Goal: Information Seeking & Learning: Compare options

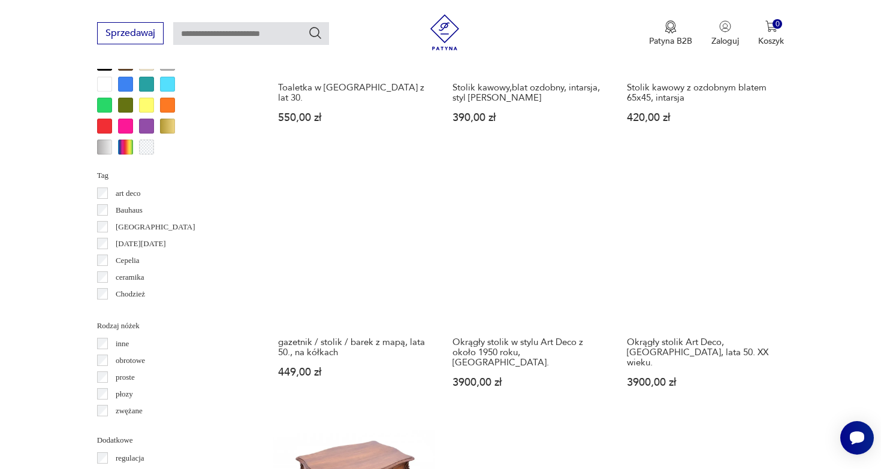
scroll to position [1139, 0]
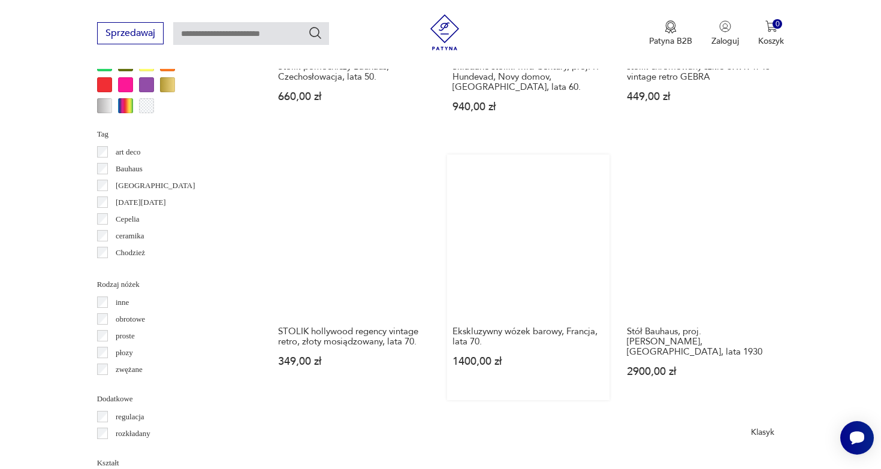
scroll to position [1205, 0]
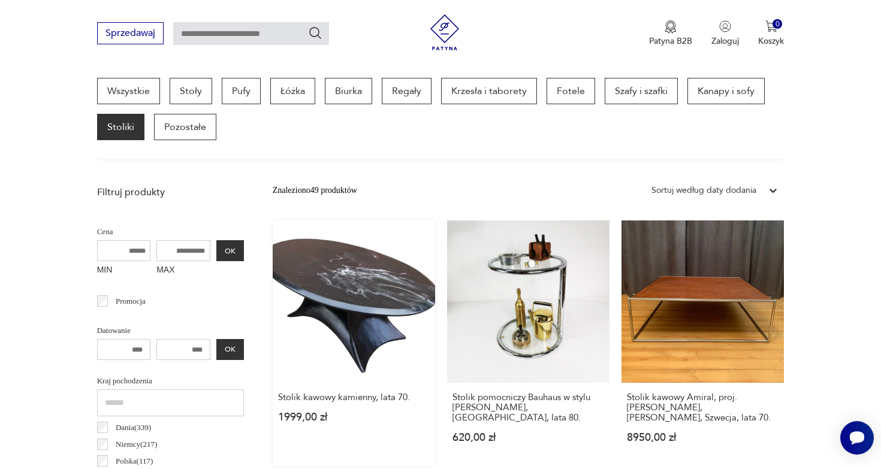
click at [353, 276] on link "Stolik kawowy kamienny, lata 70. 1999,00 zł" at bounding box center [354, 343] width 162 height 246
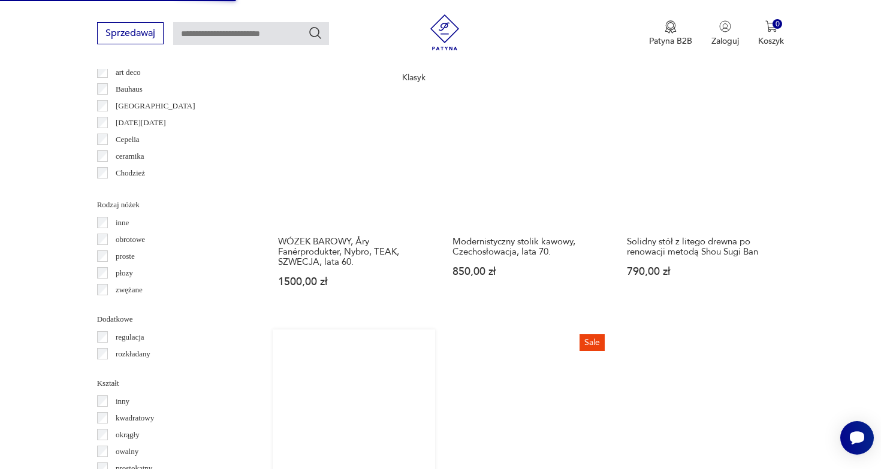
scroll to position [1268, 0]
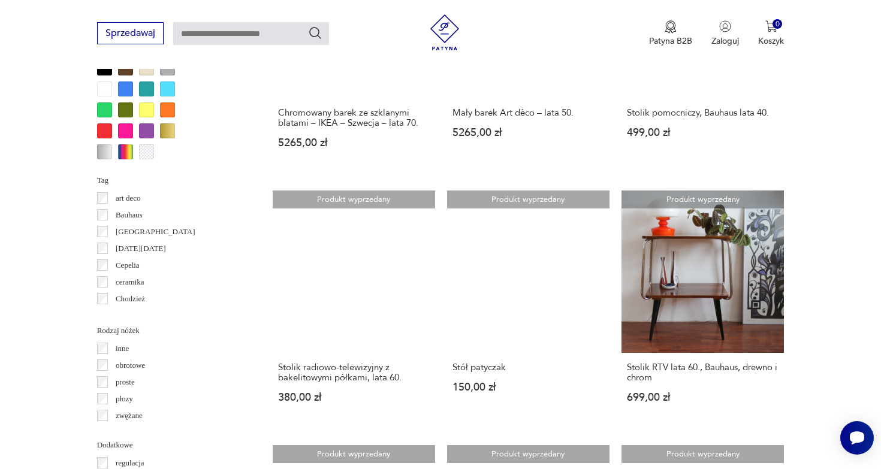
scroll to position [1147, 0]
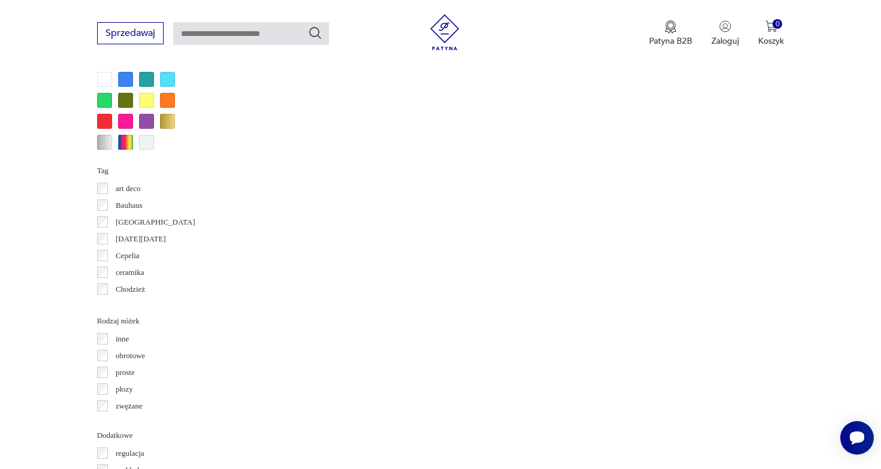
scroll to position [1156, 0]
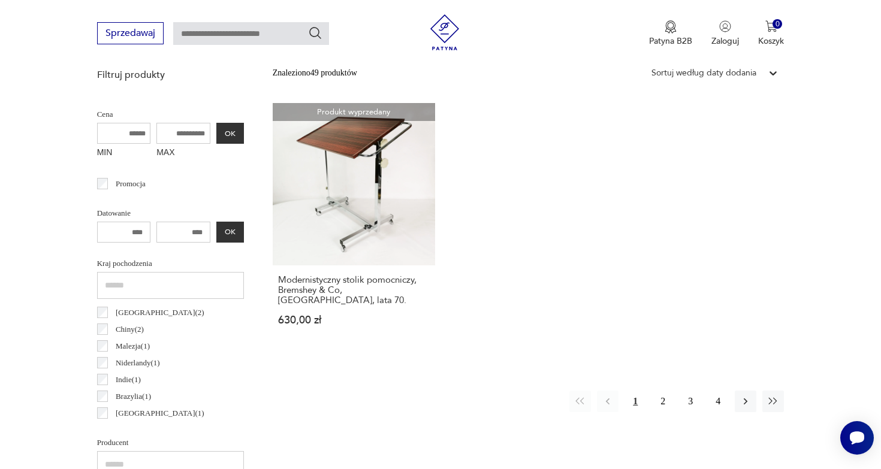
scroll to position [319, 0]
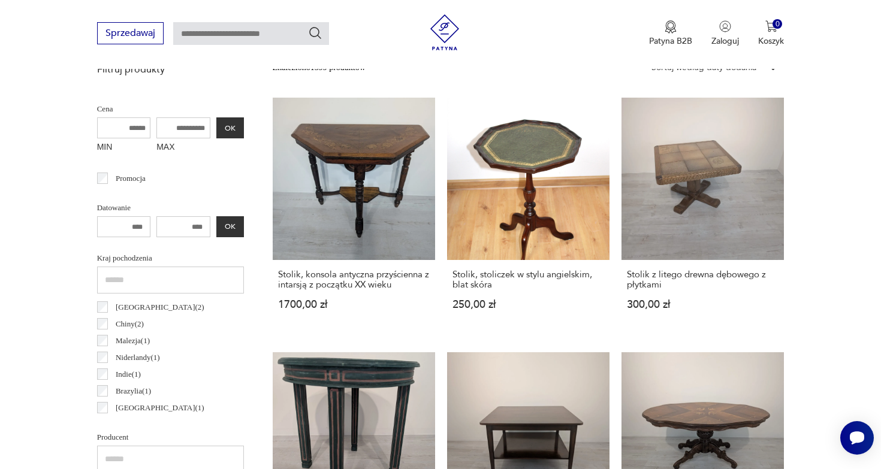
scroll to position [443, 0]
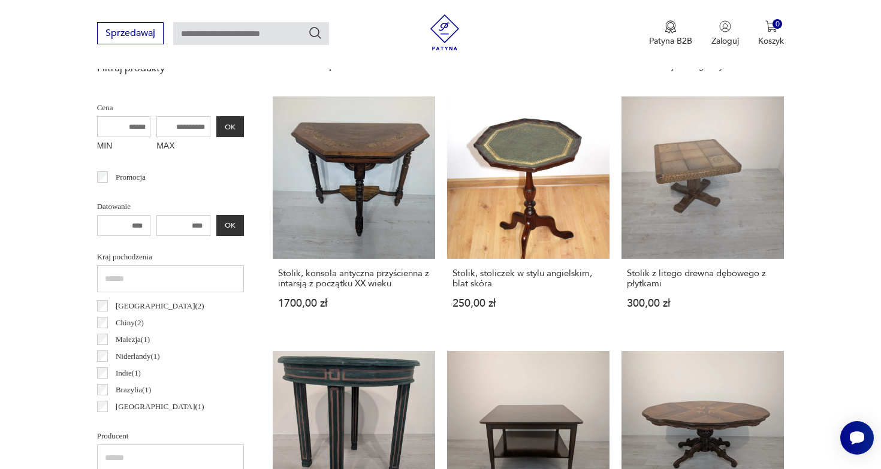
click at [156, 124] on input "MAX" at bounding box center [183, 126] width 54 height 21
type input "****"
click at [216, 130] on button "OK" at bounding box center [230, 126] width 28 height 21
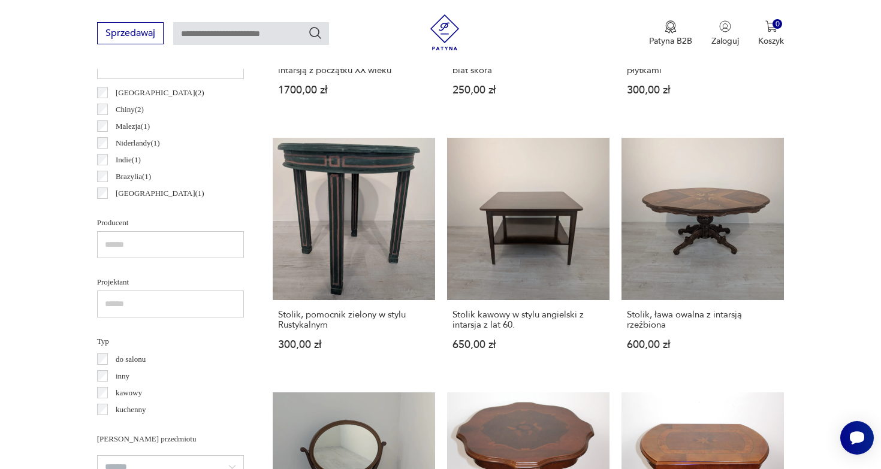
scroll to position [657, 0]
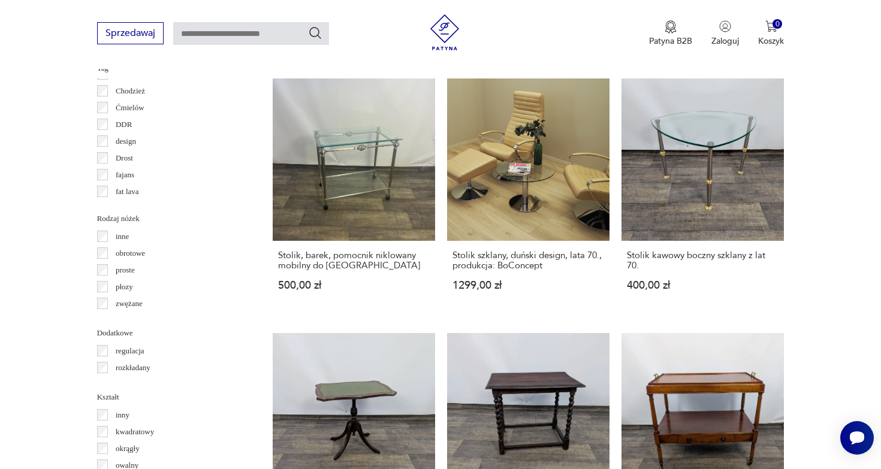
scroll to position [1274, 0]
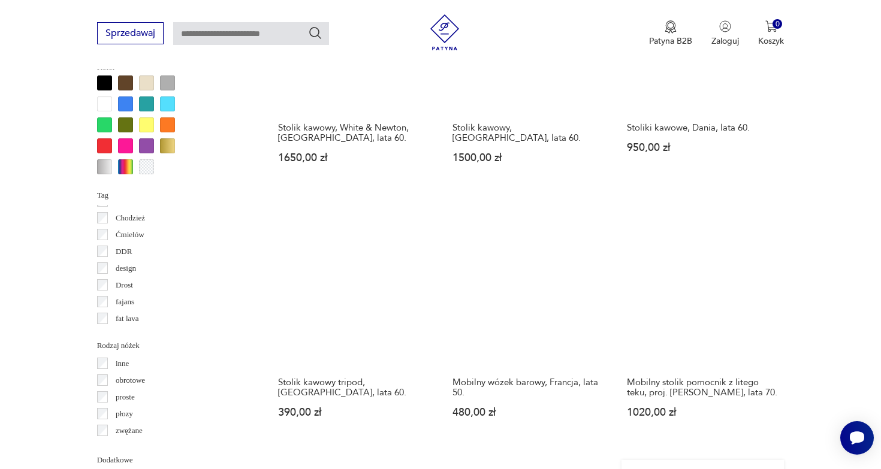
scroll to position [1138, 0]
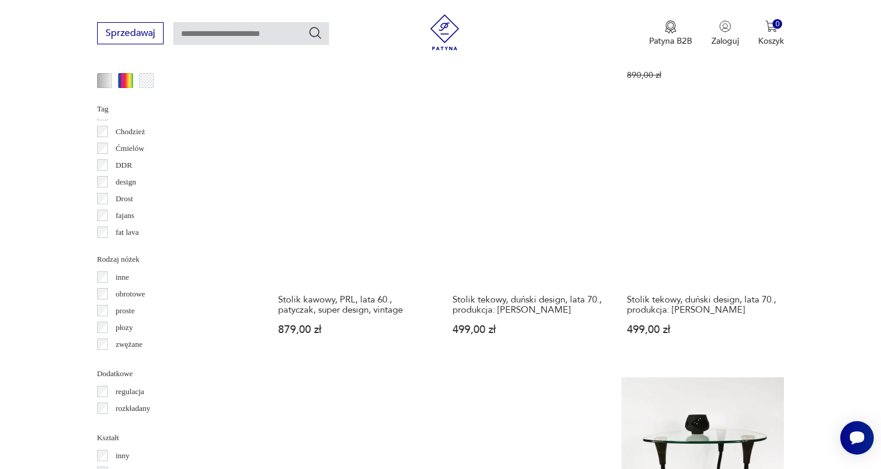
scroll to position [1206, 0]
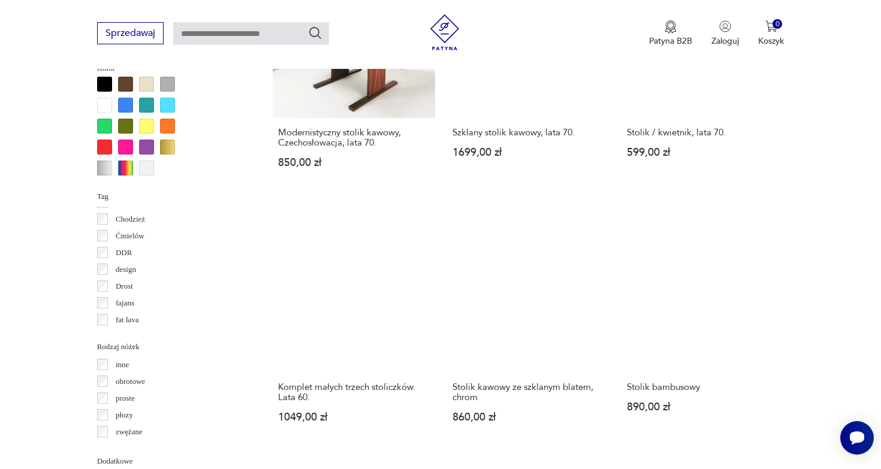
scroll to position [1119, 0]
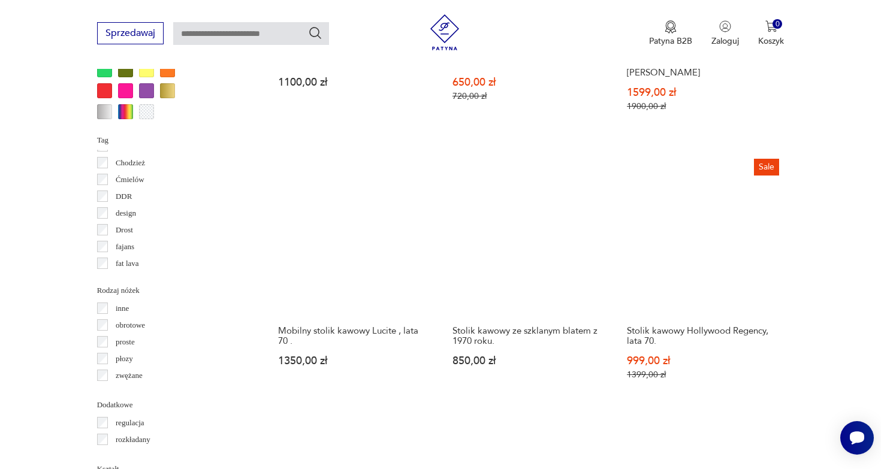
scroll to position [1174, 0]
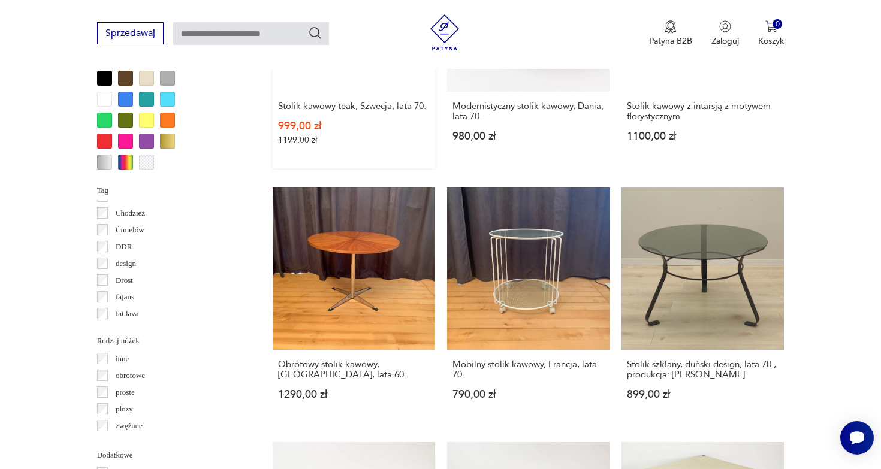
scroll to position [1133, 0]
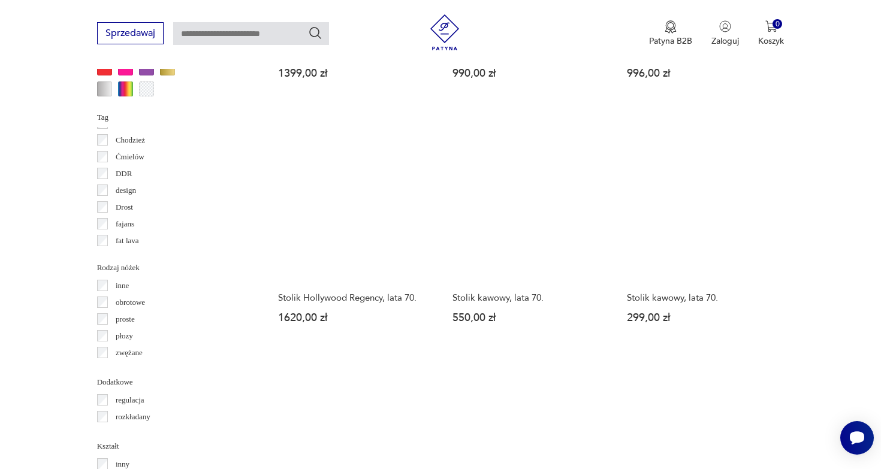
scroll to position [1194, 0]
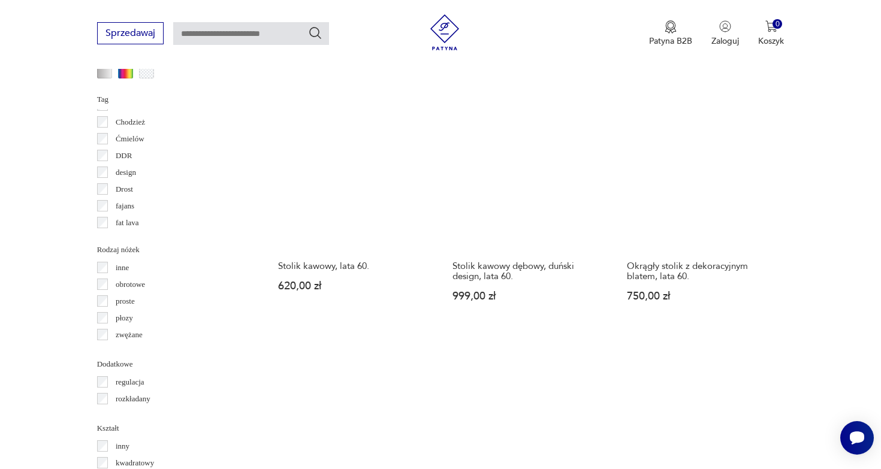
scroll to position [1217, 0]
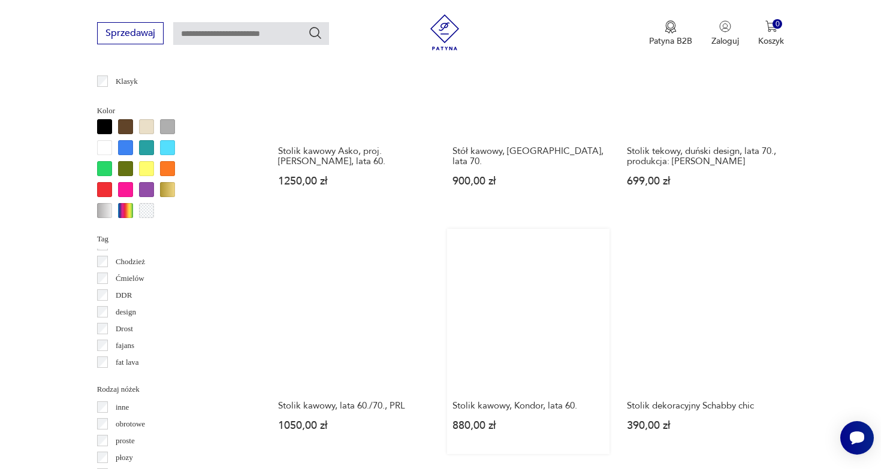
scroll to position [1076, 0]
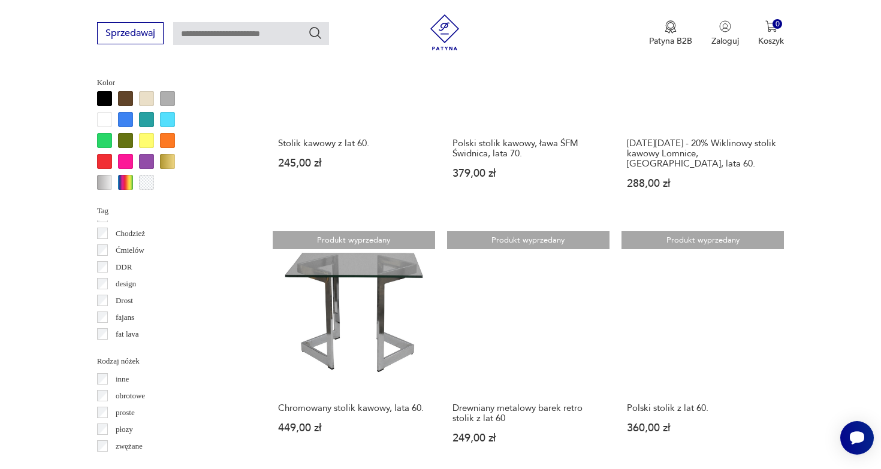
scroll to position [1104, 0]
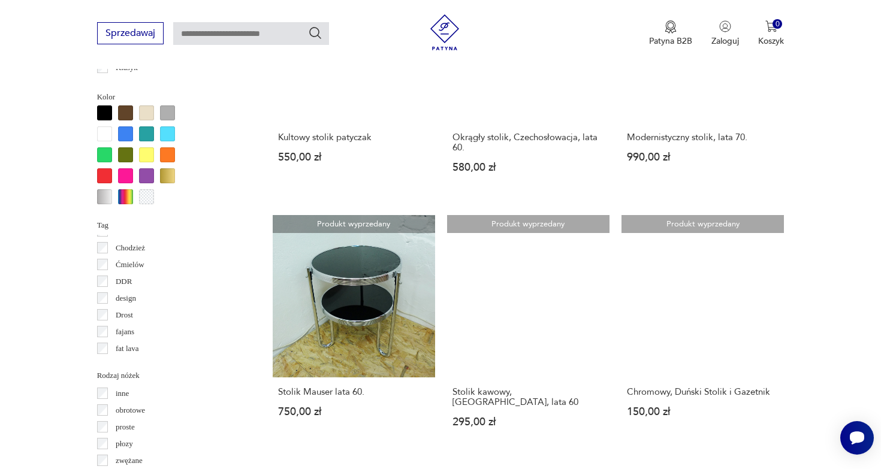
scroll to position [1101, 0]
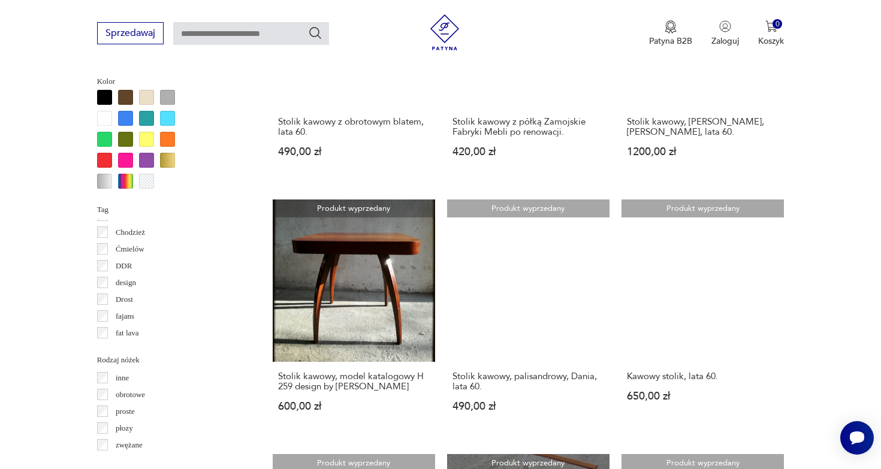
scroll to position [1107, 0]
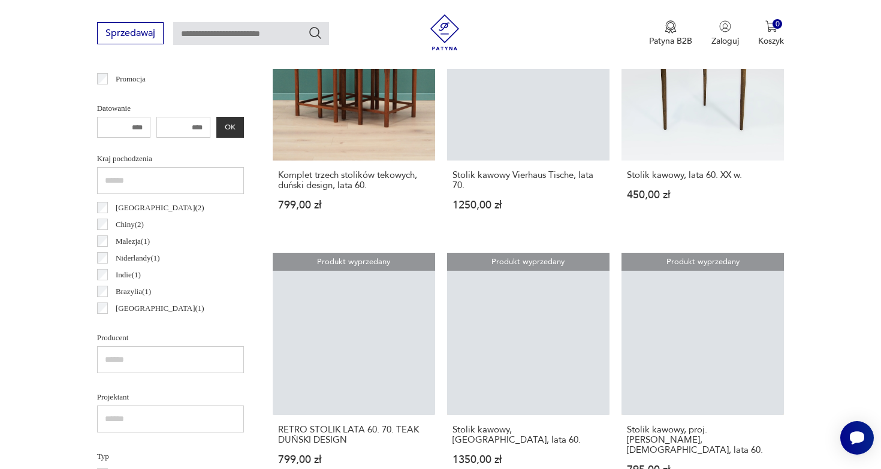
scroll to position [636, 0]
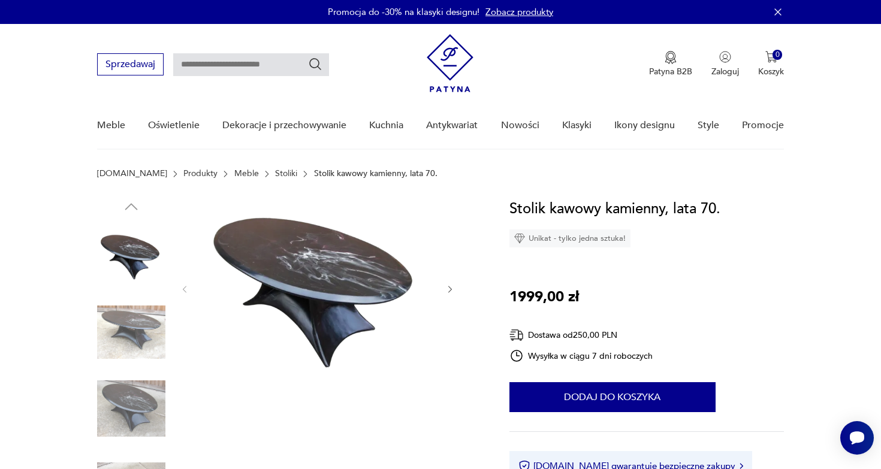
click at [149, 331] on img at bounding box center [131, 332] width 68 height 68
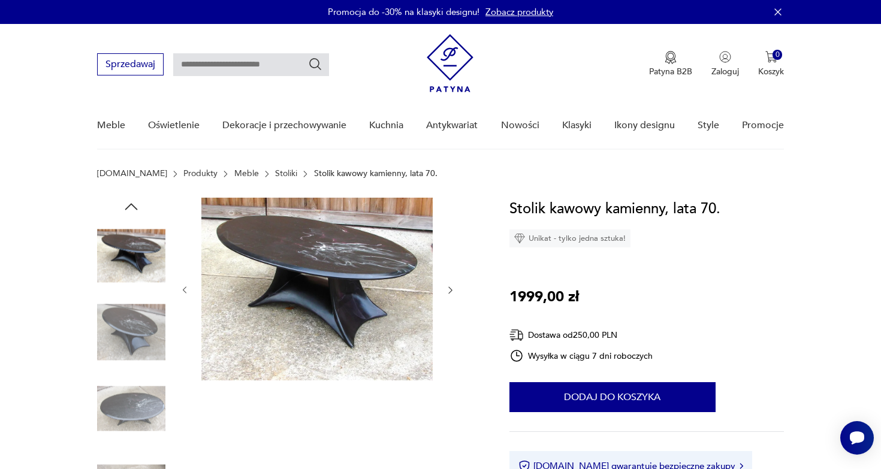
click at [131, 407] on img at bounding box center [131, 408] width 68 height 68
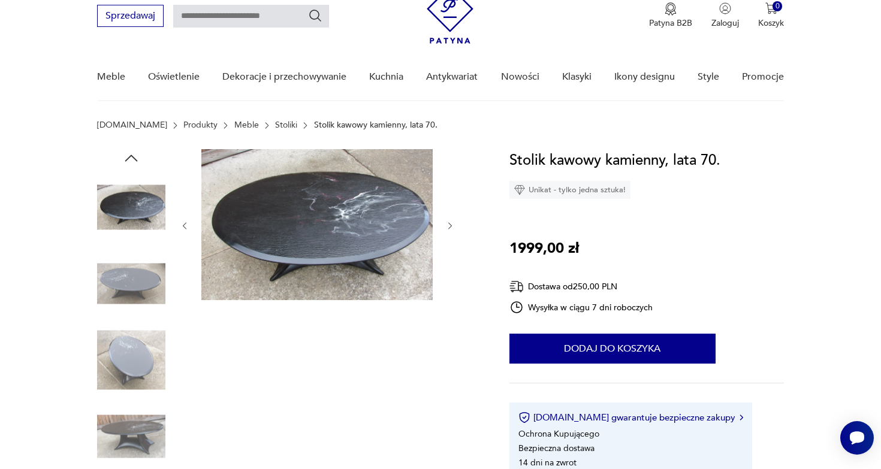
scroll to position [80, 0]
